Goal: Task Accomplishment & Management: Manage account settings

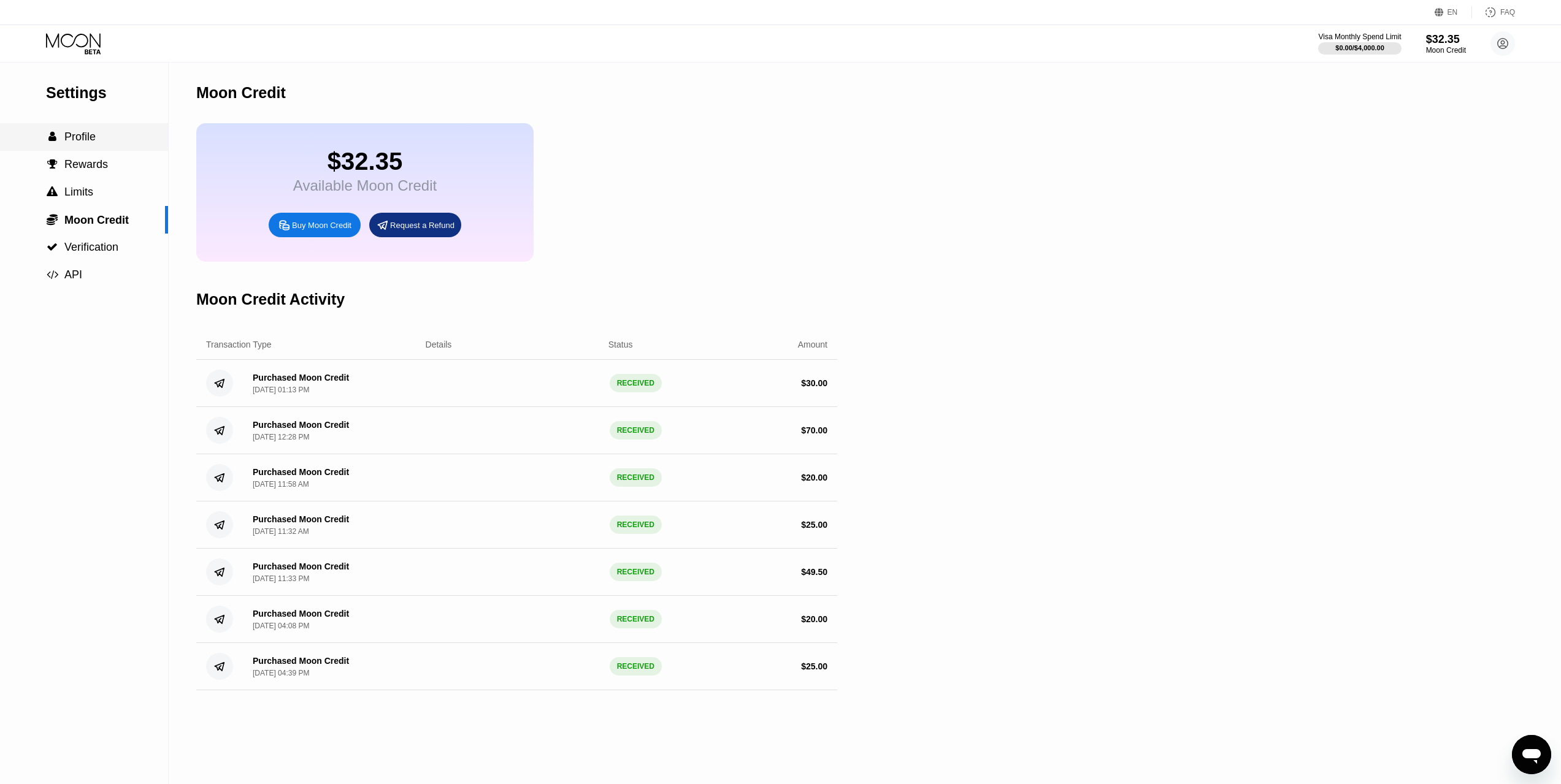
click at [78, 143] on span "Profile" at bounding box center [80, 136] width 32 height 12
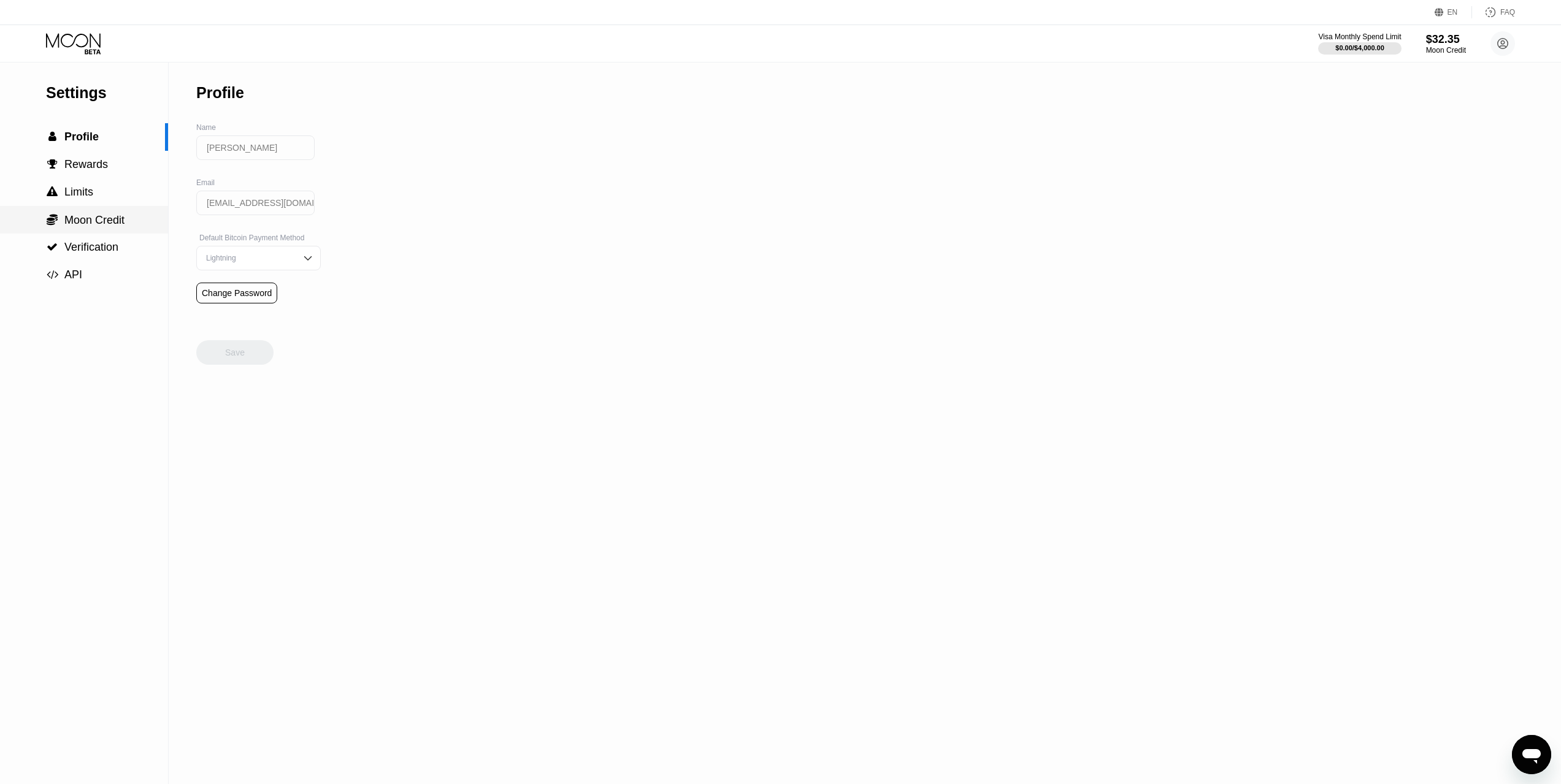
click at [69, 225] on span "Moon Credit" at bounding box center [95, 220] width 60 height 12
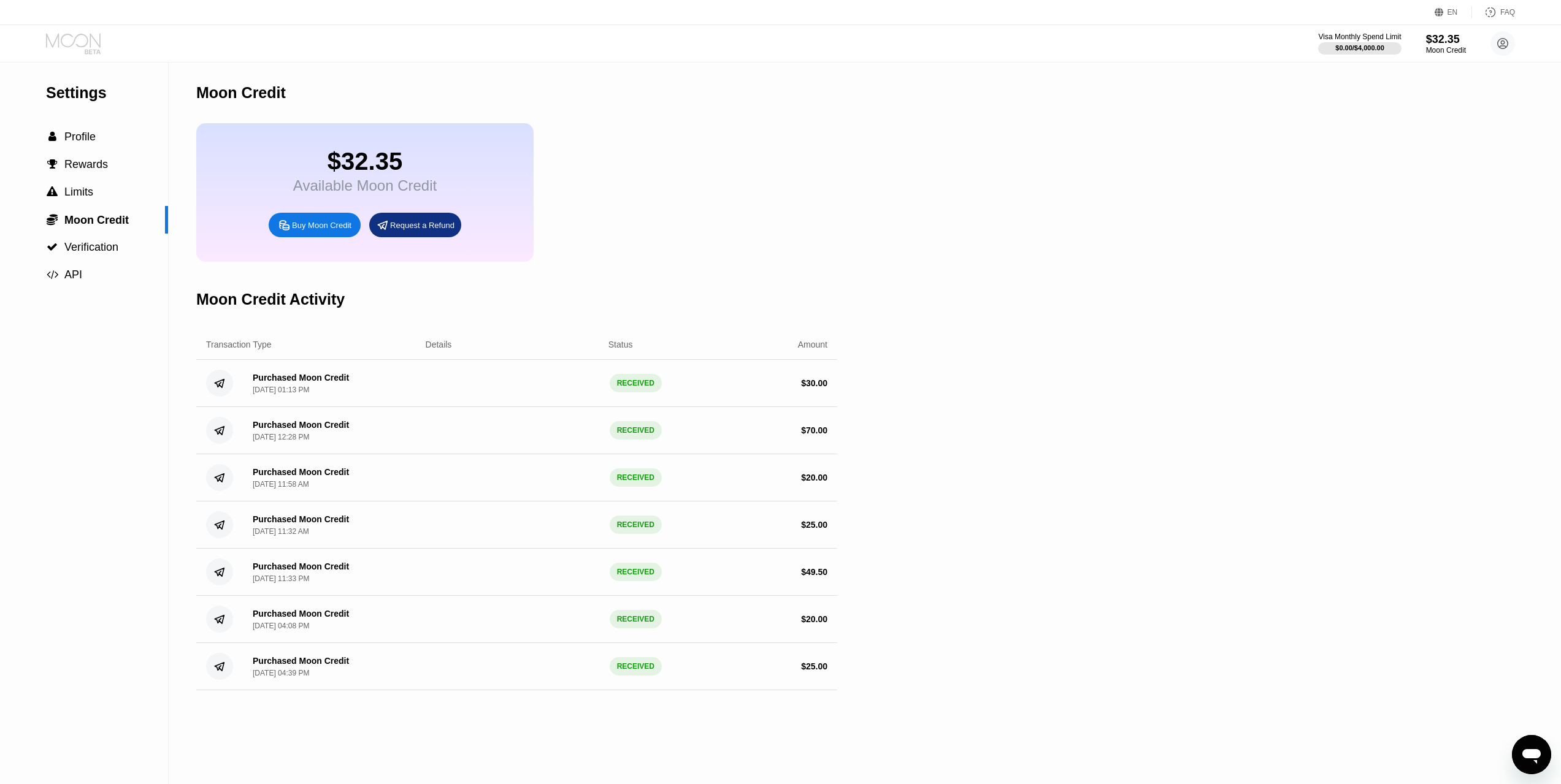
click at [65, 38] on icon at bounding box center [74, 44] width 57 height 22
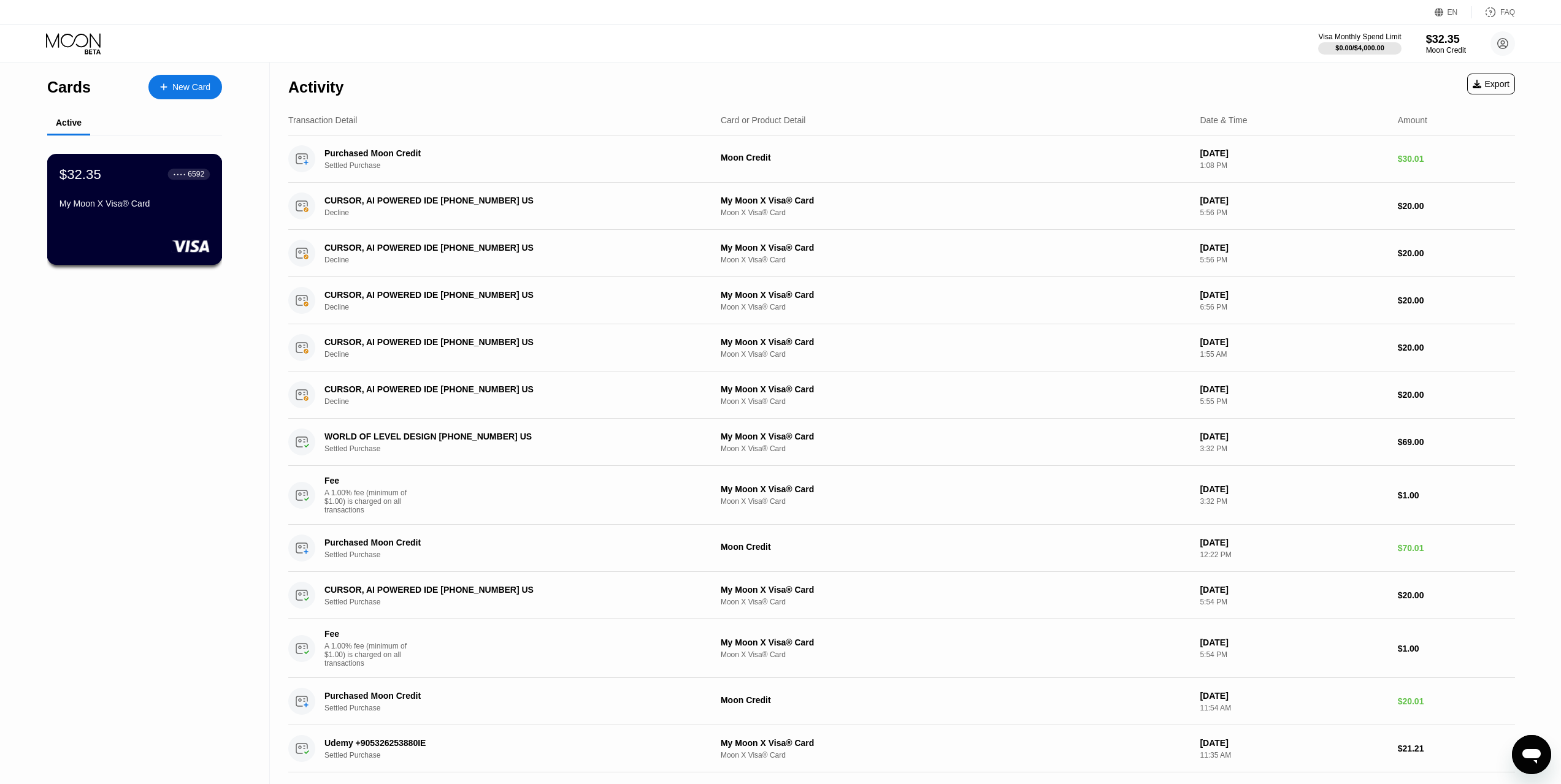
click at [87, 224] on div "$32.35 ● ● ● ● 6592 My Moon X Visa® Card" at bounding box center [134, 209] width 176 height 111
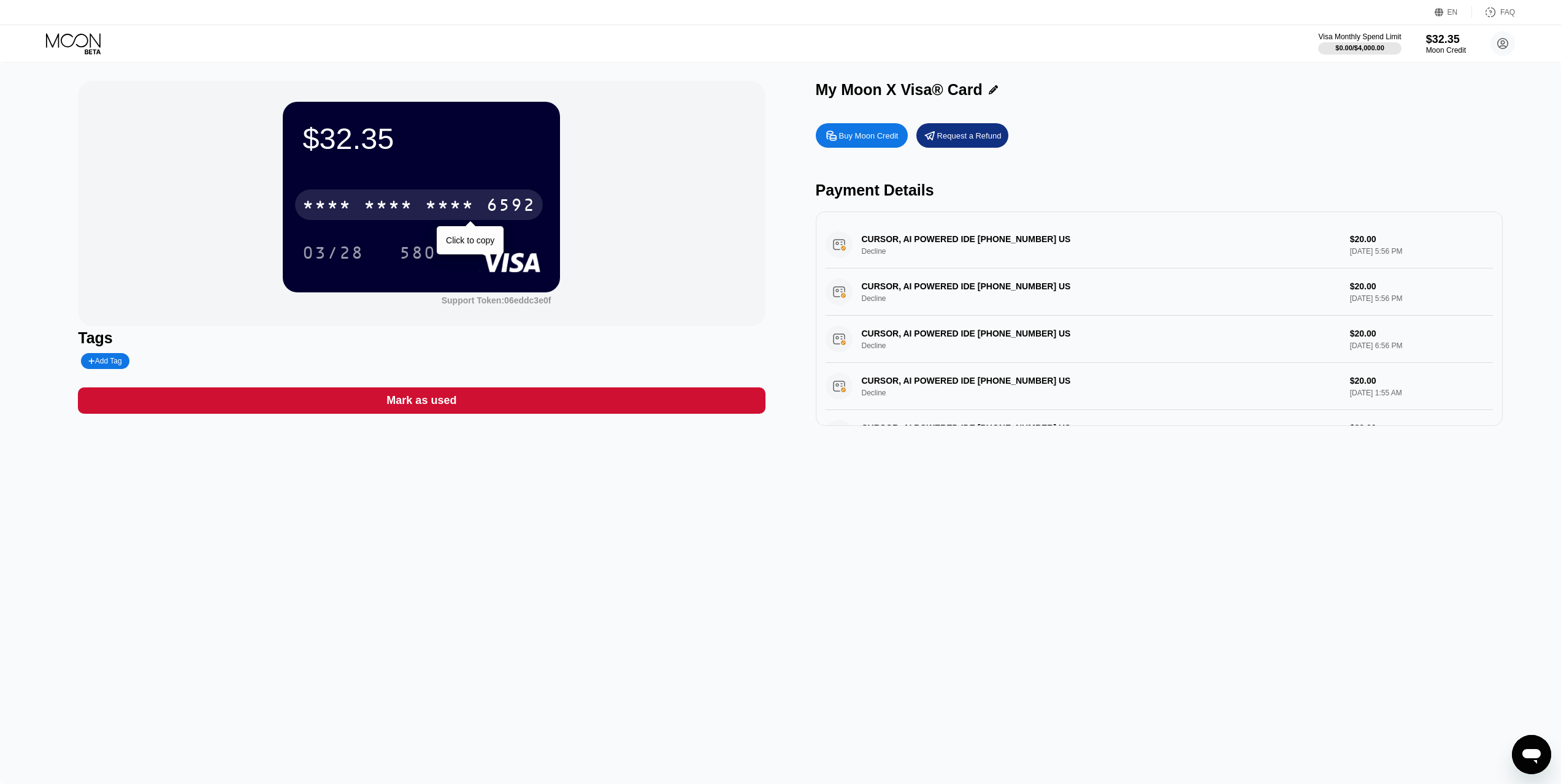
click at [415, 207] on div "* * * * * * * * * * * * 6592" at bounding box center [419, 205] width 248 height 31
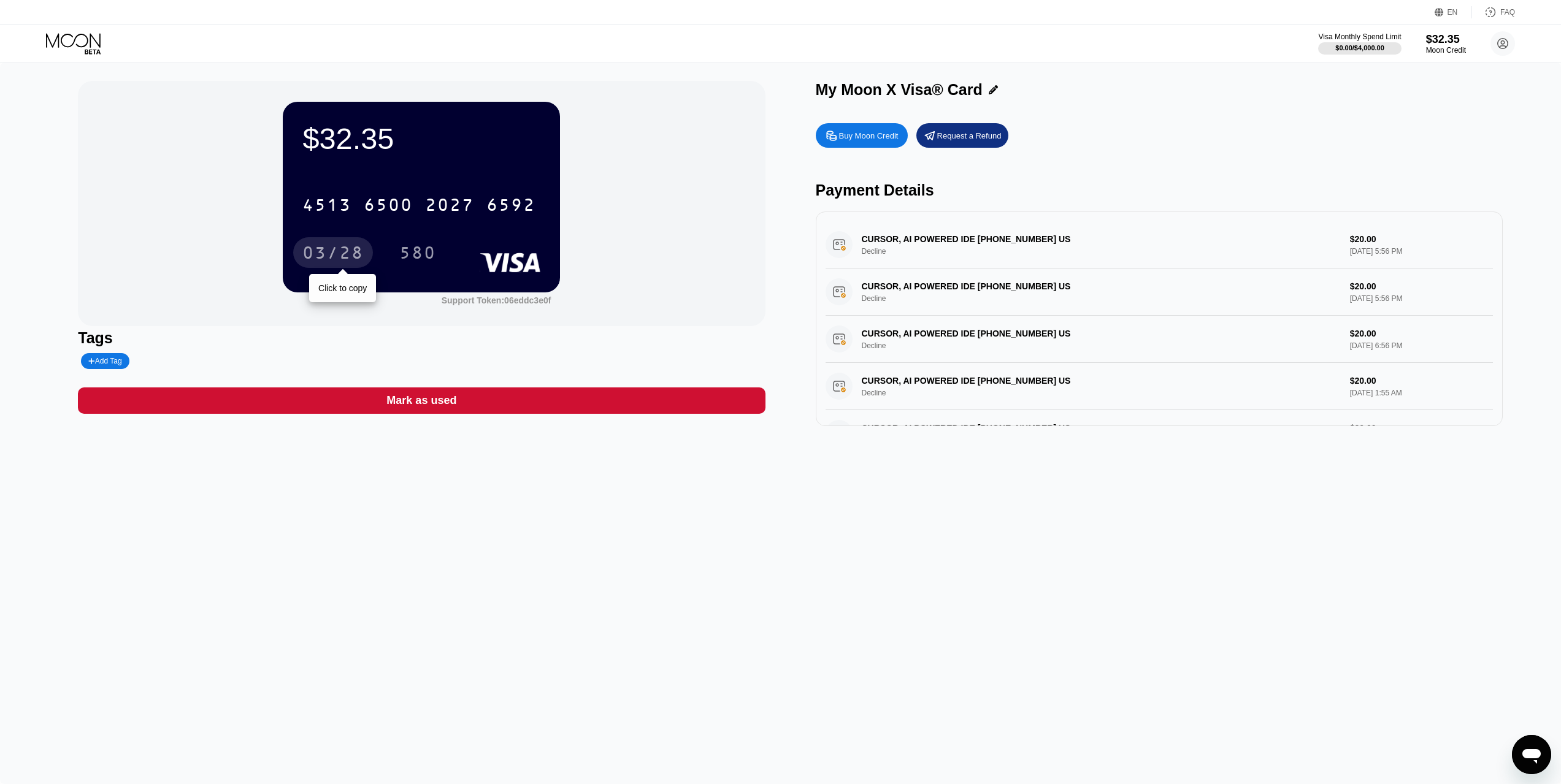
click at [336, 247] on div "03/28" at bounding box center [333, 254] width 62 height 19
click at [415, 247] on div "580" at bounding box center [417, 254] width 36 height 19
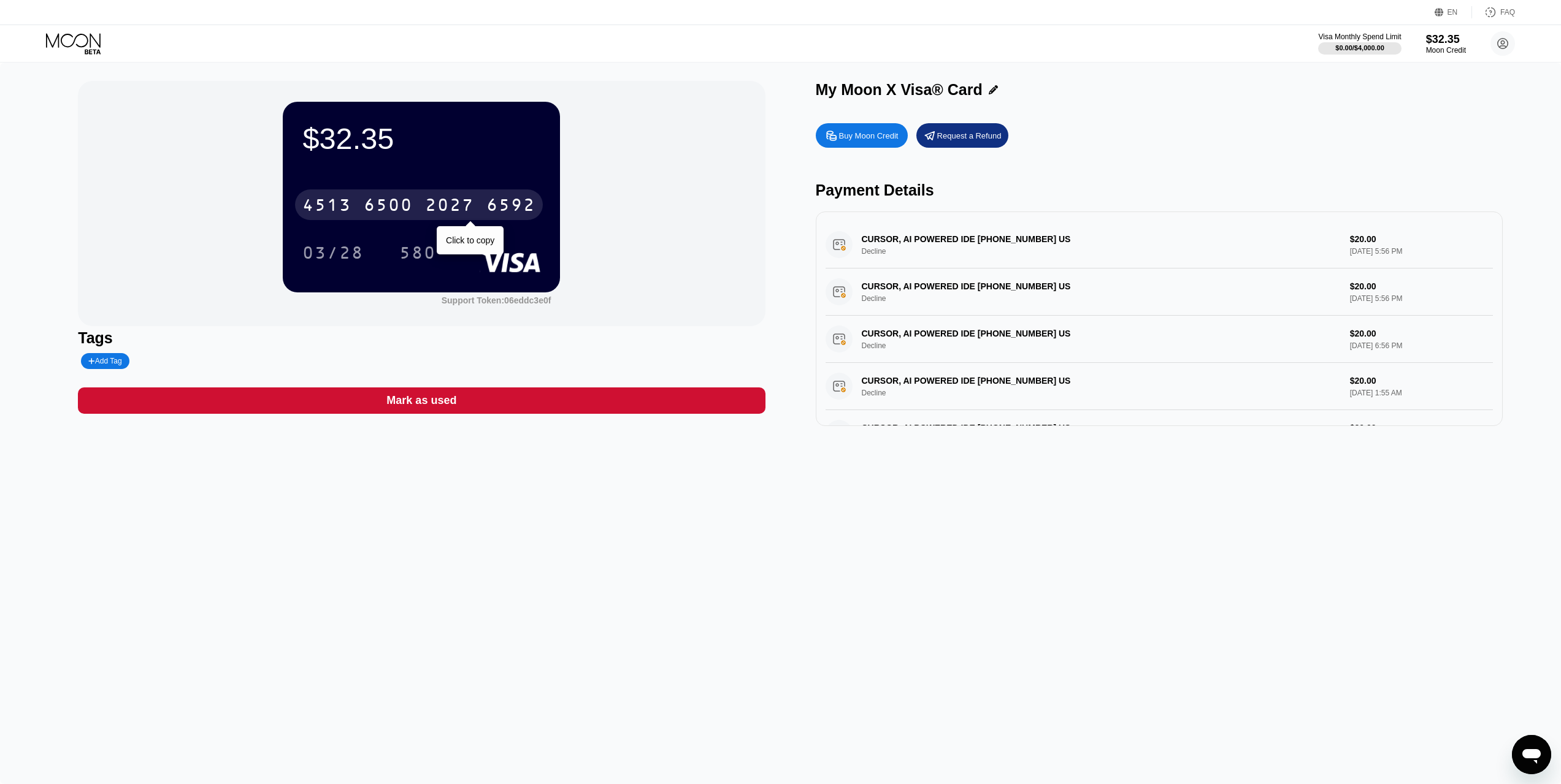
click at [343, 201] on div "4513" at bounding box center [327, 206] width 49 height 19
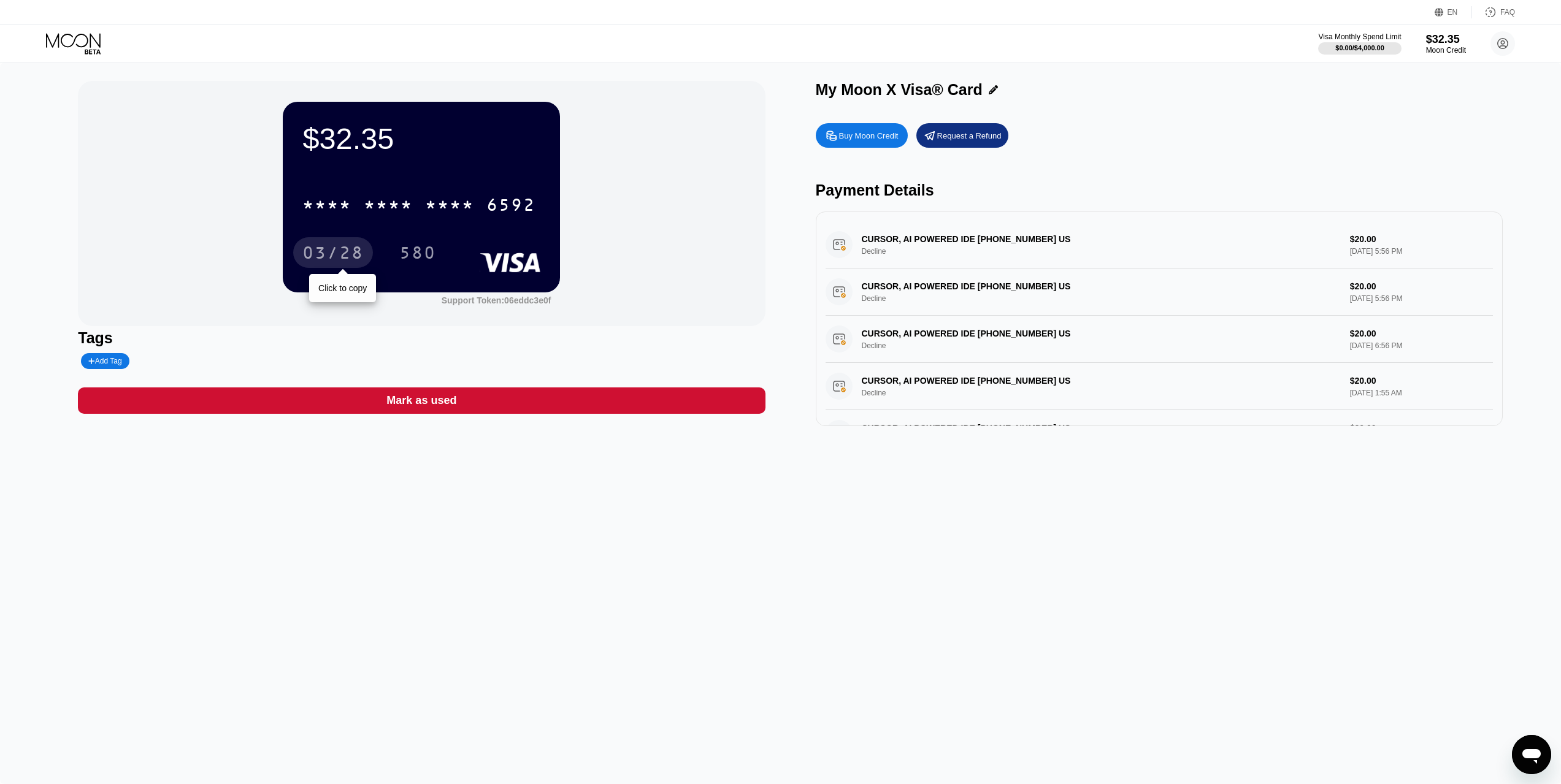
click at [336, 252] on div "03/28" at bounding box center [333, 254] width 62 height 19
drag, startPoint x: 409, startPoint y: 262, endPoint x: 503, endPoint y: 189, distance: 119.0
click at [410, 261] on div "580" at bounding box center [417, 254] width 36 height 19
